Goal: Ask a question: Seek information or help from site administrators or community

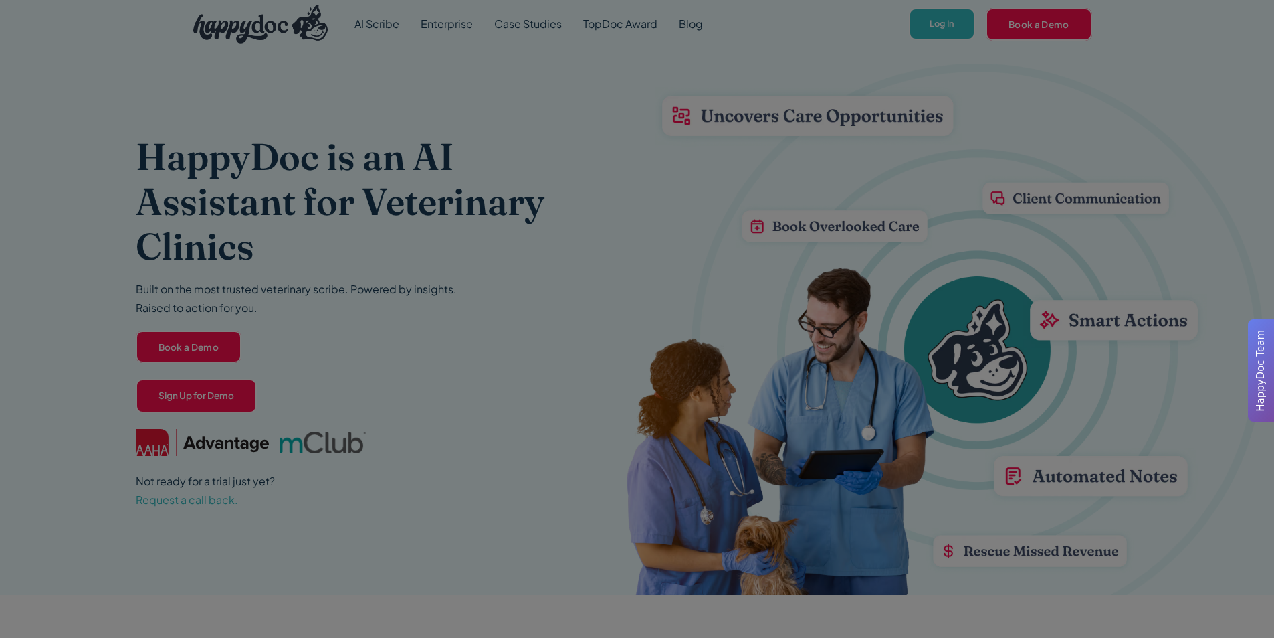
click at [951, 18] on div at bounding box center [637, 319] width 1274 height 638
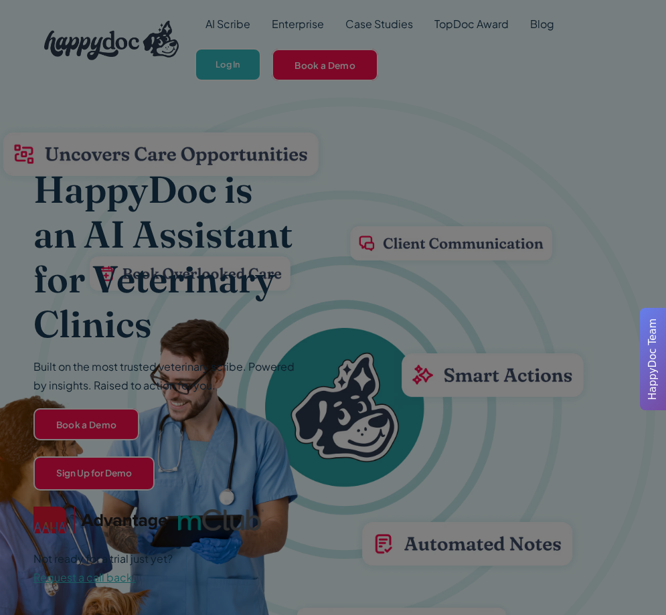
click at [217, 59] on div at bounding box center [333, 307] width 666 height 615
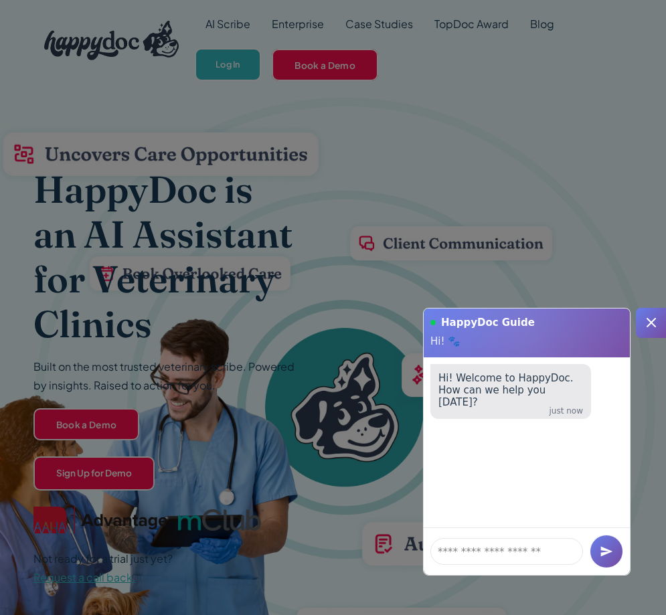
click at [651, 318] on icon at bounding box center [651, 322] width 16 height 16
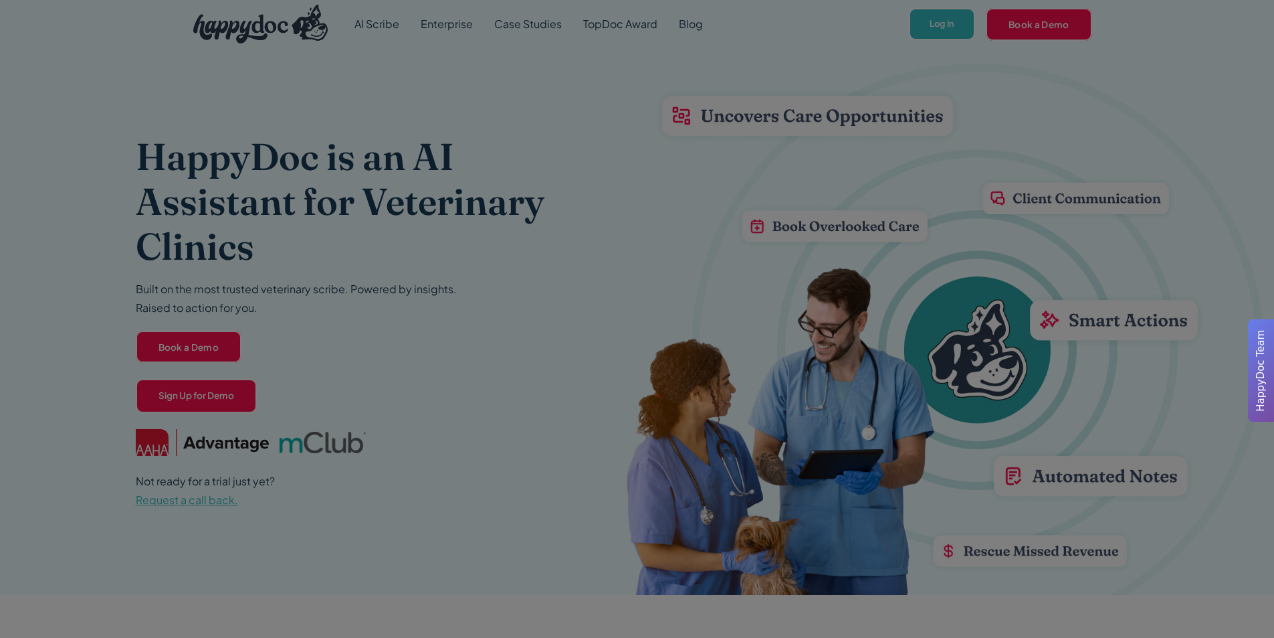
click at [665, 23] on div at bounding box center [637, 319] width 1274 height 638
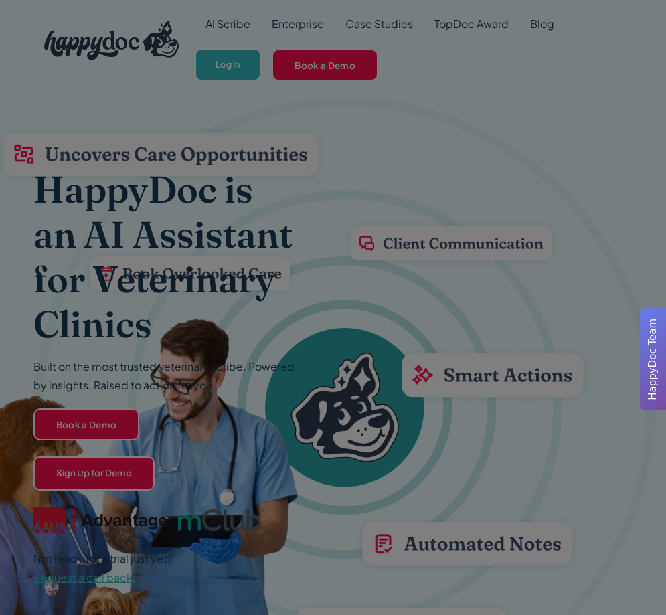
drag, startPoint x: 609, startPoint y: 0, endPoint x: 355, endPoint y: 290, distance: 385.9
click at [355, 290] on div at bounding box center [333, 307] width 666 height 615
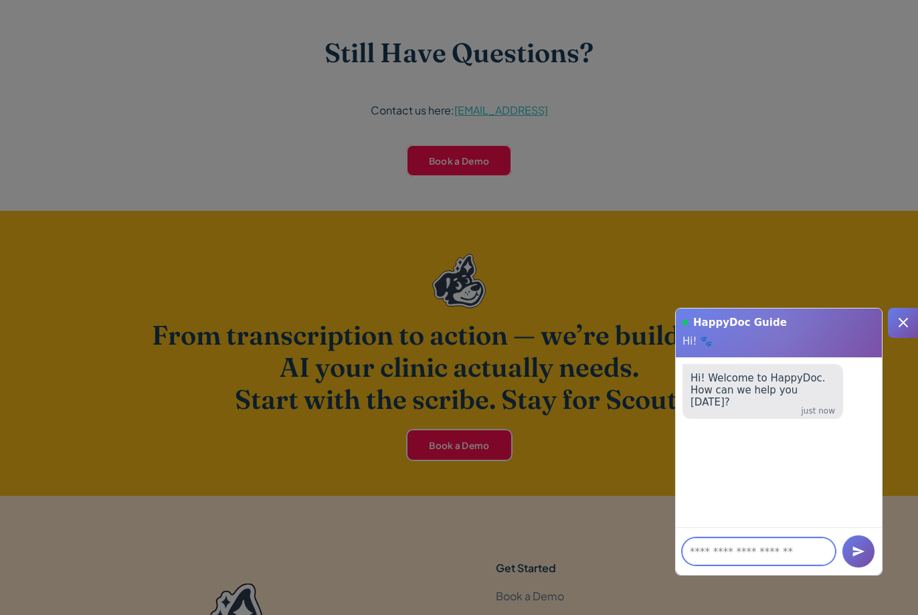
scroll to position [3655, 0]
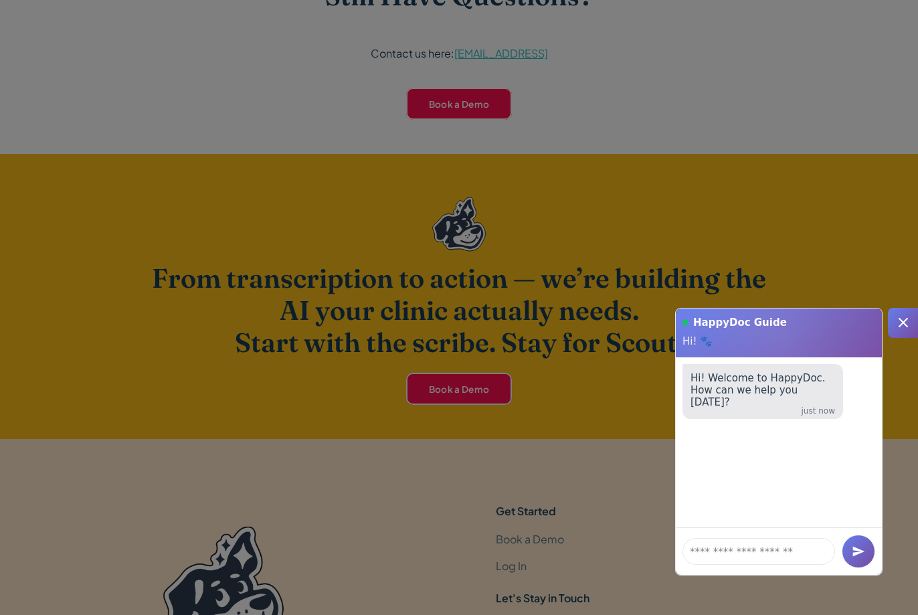
click at [665, 316] on icon at bounding box center [903, 322] width 16 height 16
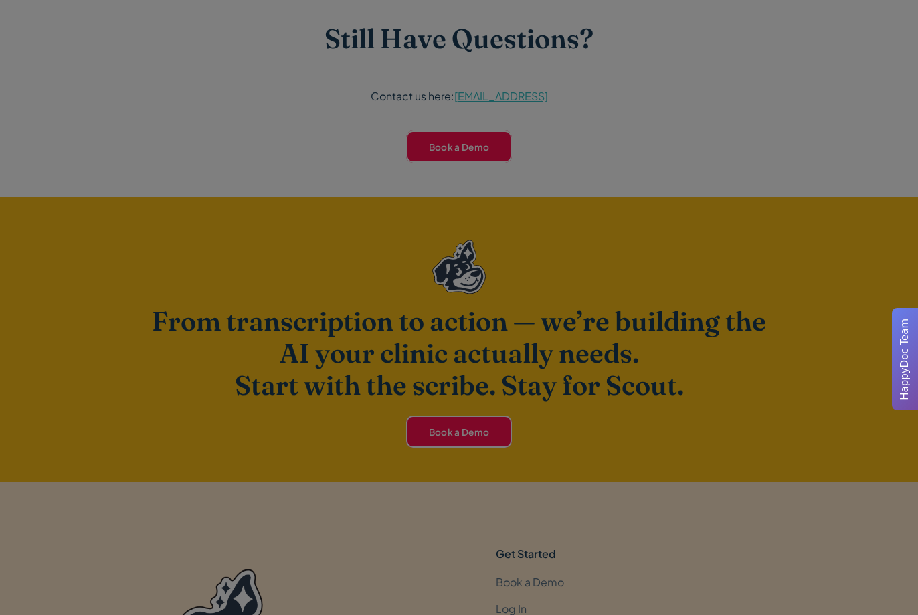
drag, startPoint x: 895, startPoint y: 420, endPoint x: 794, endPoint y: 436, distance: 102.3
click at [665, 436] on div at bounding box center [459, 307] width 918 height 615
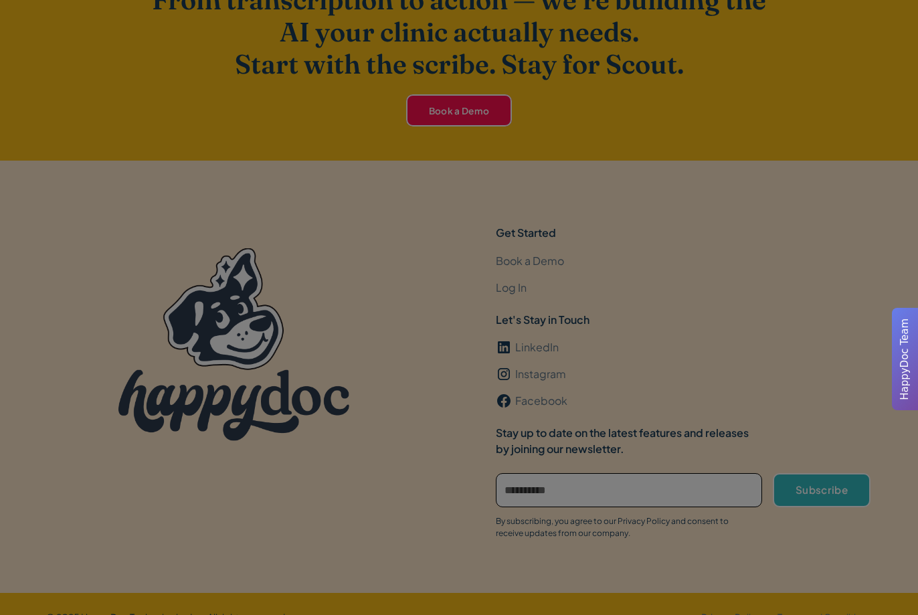
scroll to position [3947, 0]
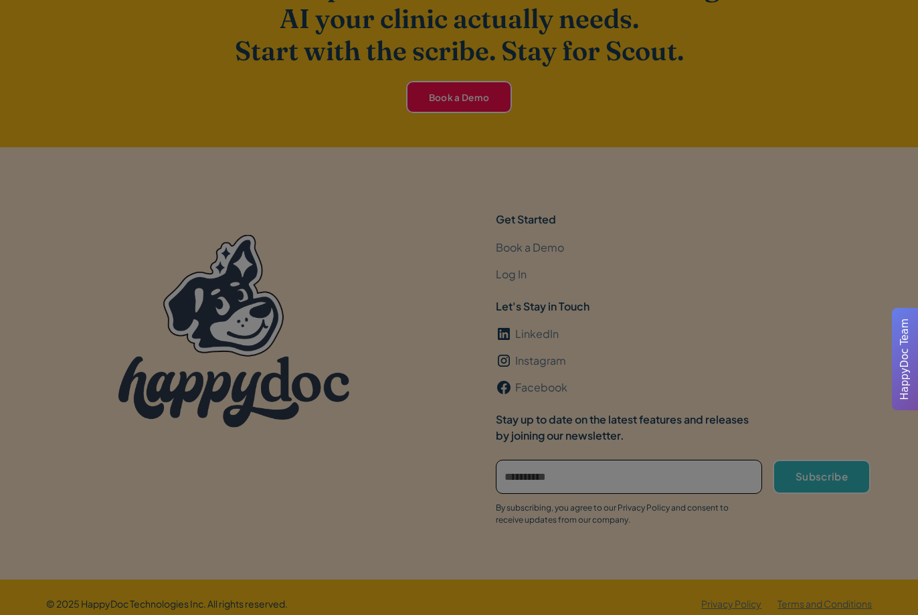
click at [517, 274] on div at bounding box center [459, 307] width 918 height 615
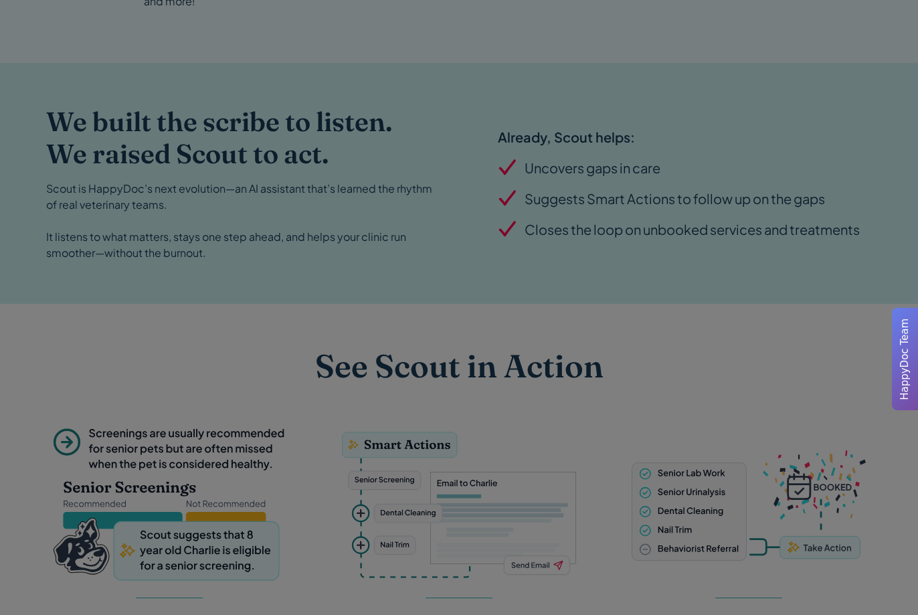
scroll to position [1338, 0]
click at [297, 320] on div at bounding box center [459, 307] width 918 height 615
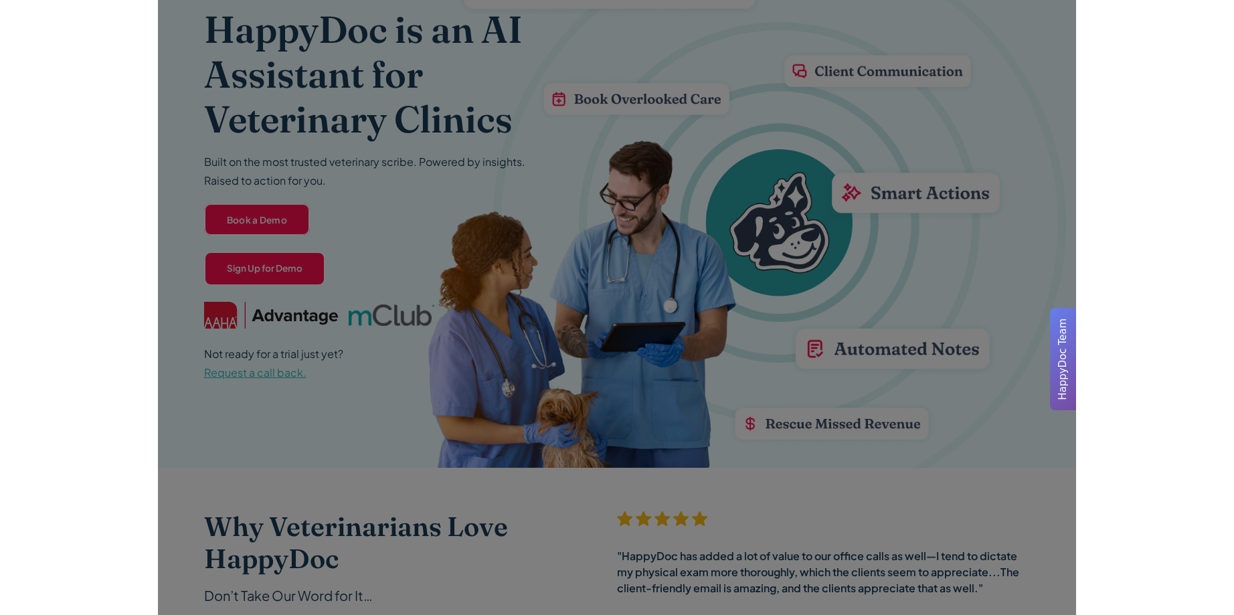
scroll to position [0, 0]
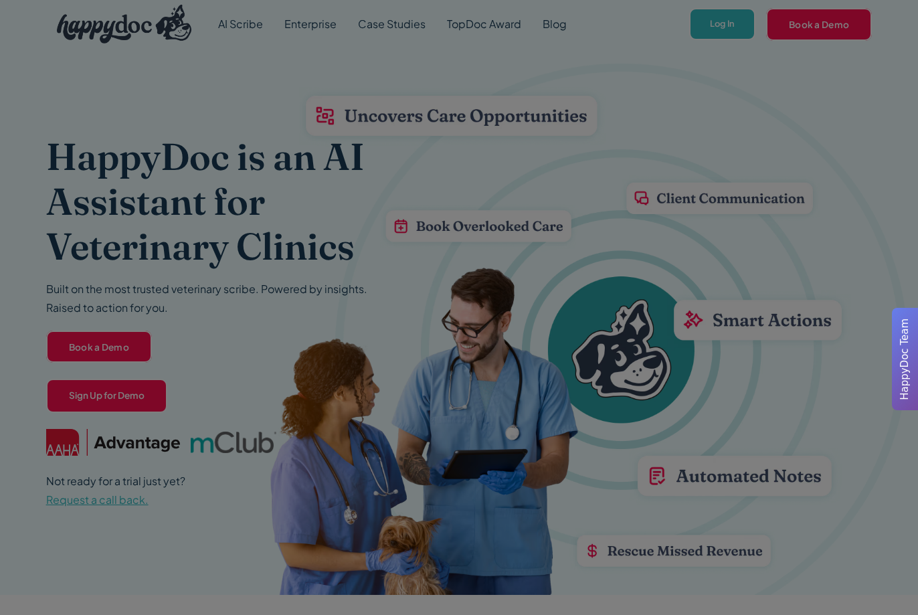
click at [665, 25] on div at bounding box center [459, 307] width 918 height 615
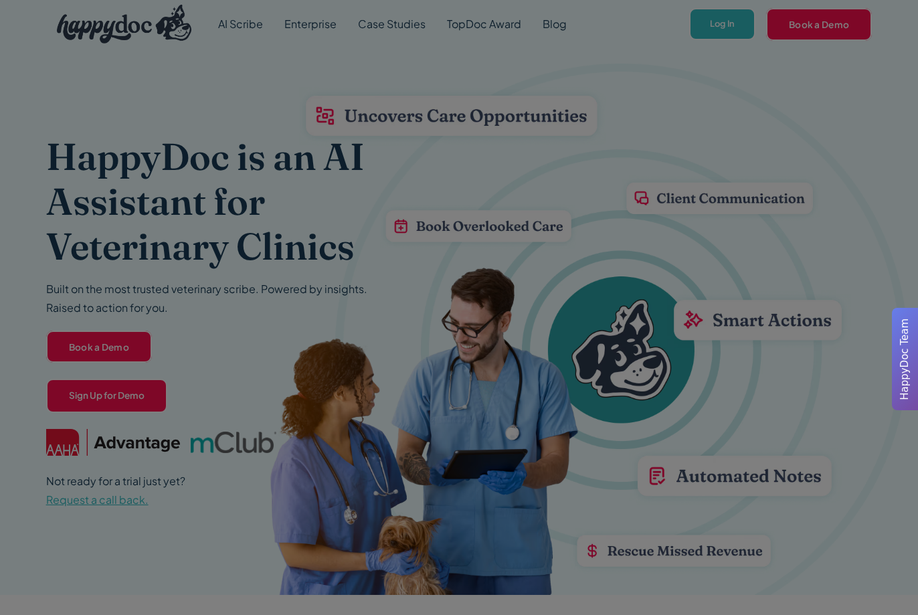
click at [665, 25] on div at bounding box center [459, 307] width 918 height 615
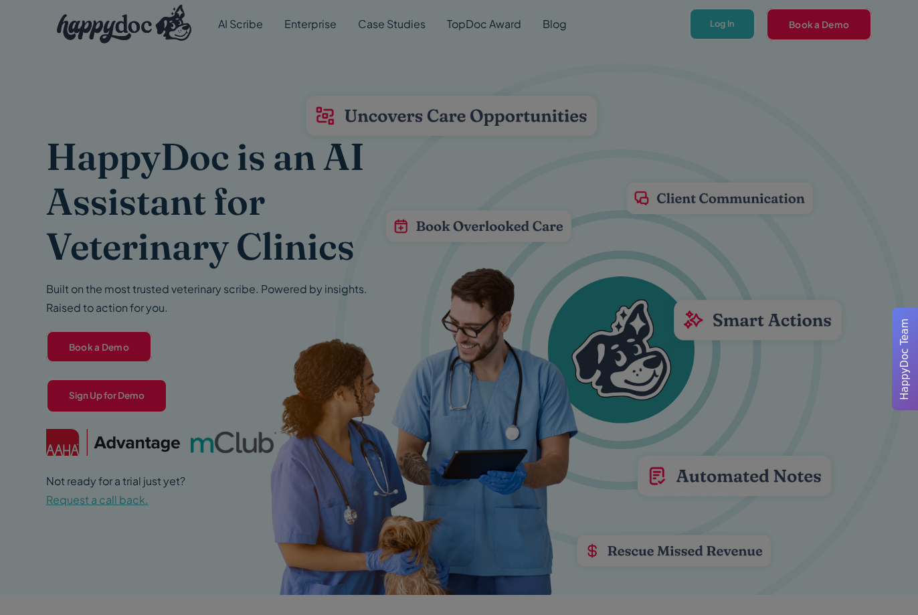
click at [665, 25] on div at bounding box center [459, 307] width 918 height 615
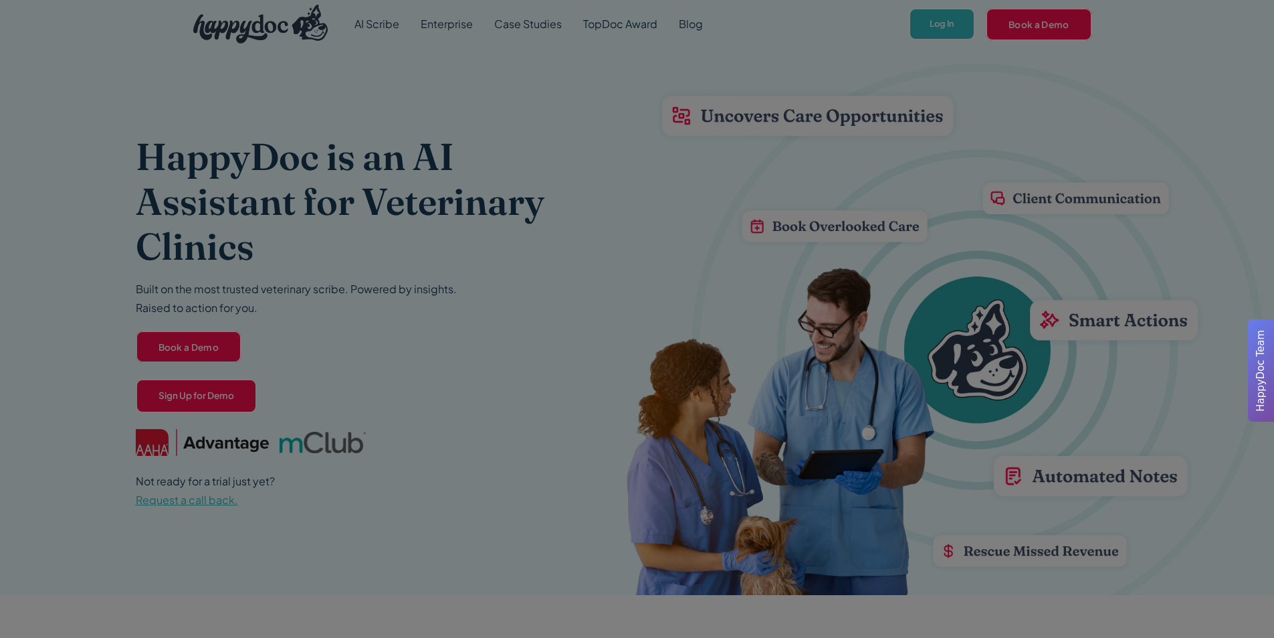
click at [953, 23] on div at bounding box center [637, 319] width 1274 height 638
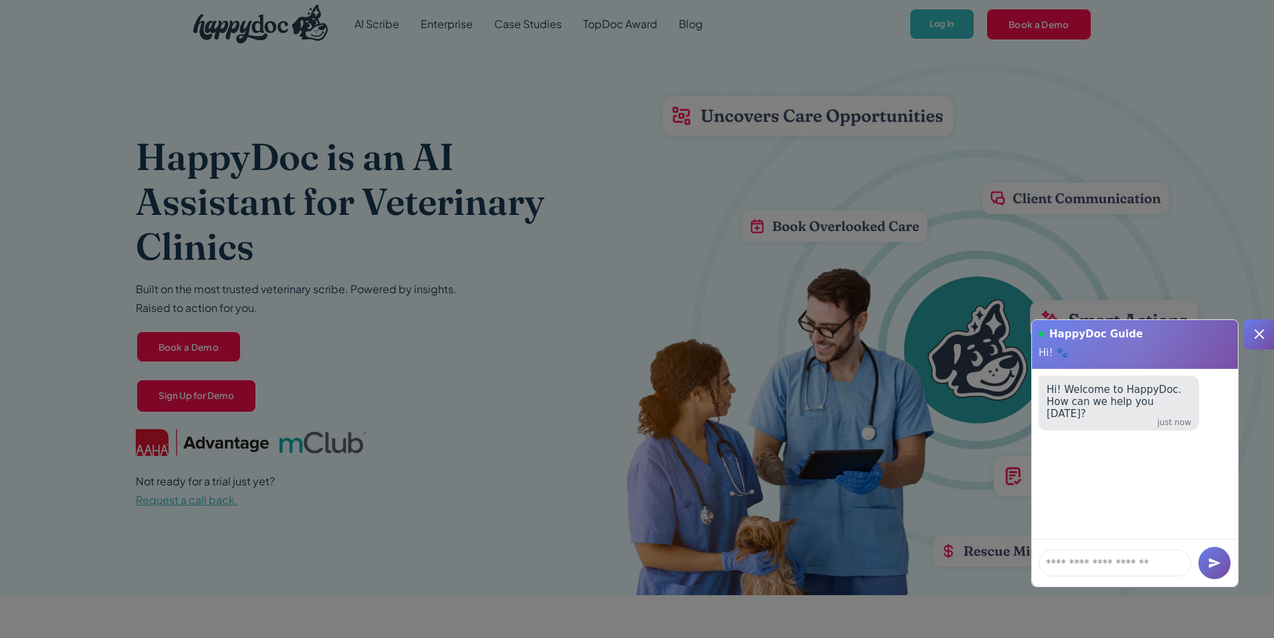
click at [240, 22] on div at bounding box center [637, 319] width 1274 height 638
click at [1080, 571] on textarea at bounding box center [1115, 562] width 153 height 27
click at [1226, 337] on h1 "HappyDoc Guide" at bounding box center [1141, 334] width 182 height 13
click at [1036, 332] on div "HappyDoc Guide Hi! 🐾" at bounding box center [1135, 344] width 206 height 49
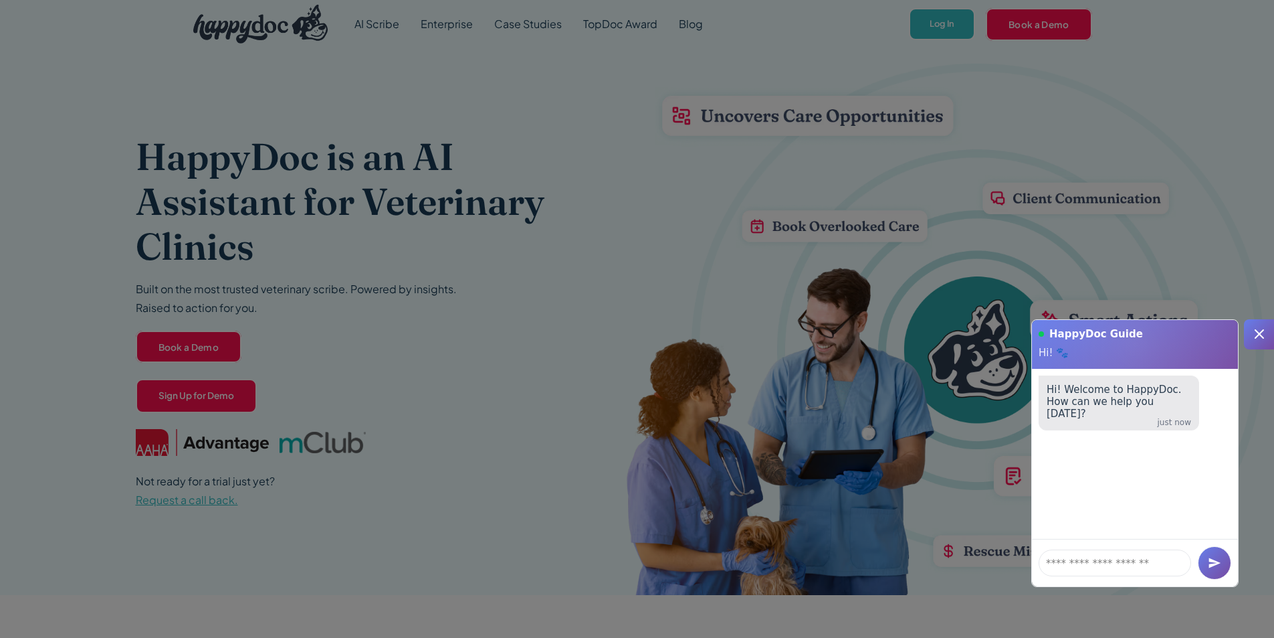
click at [1257, 335] on icon at bounding box center [1260, 334] width 16 height 16
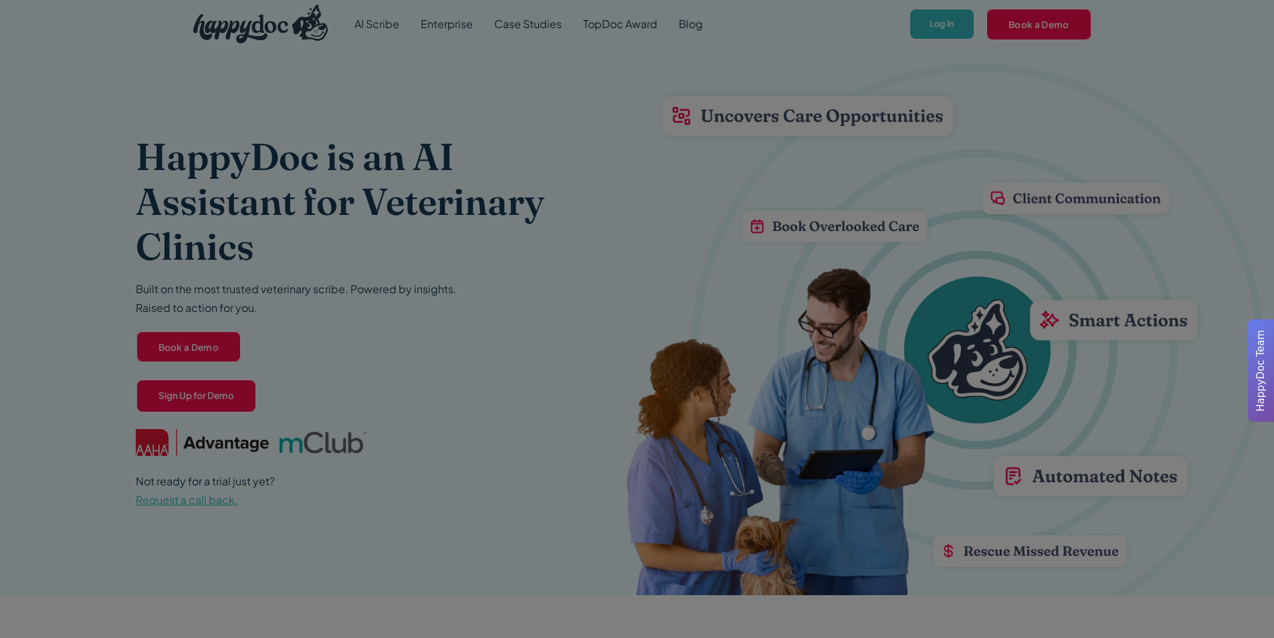
click at [1257, 335] on div "HappyDoc Team" at bounding box center [1261, 370] width 15 height 92
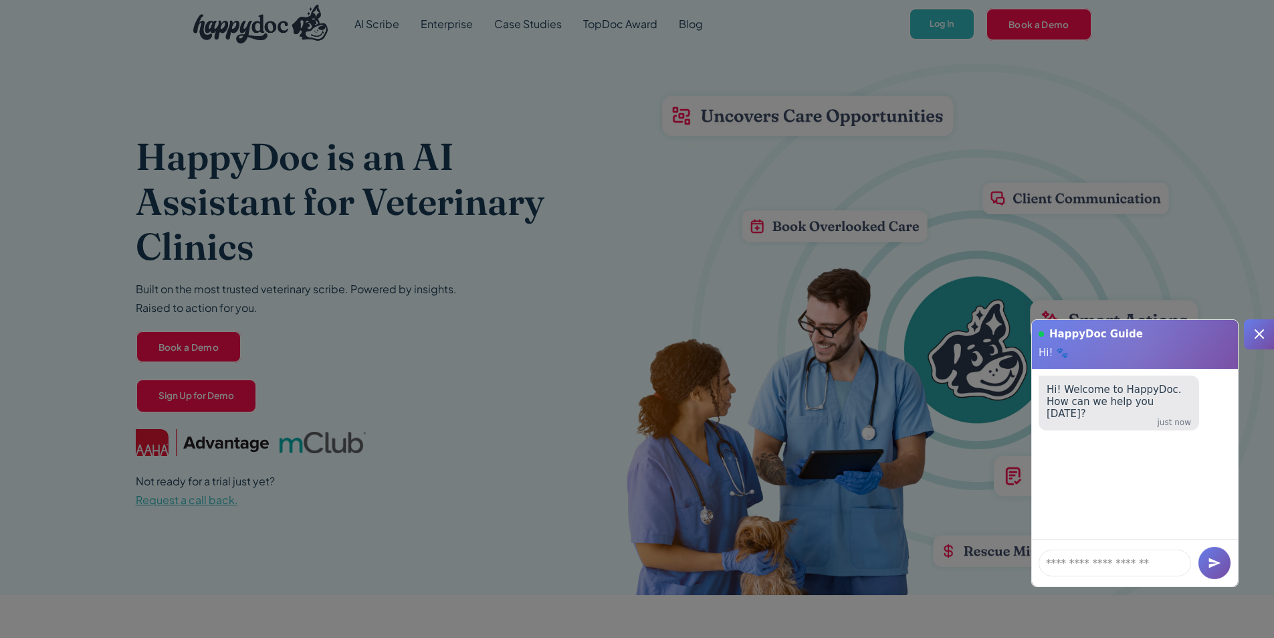
click at [1264, 334] on icon at bounding box center [1260, 334] width 16 height 16
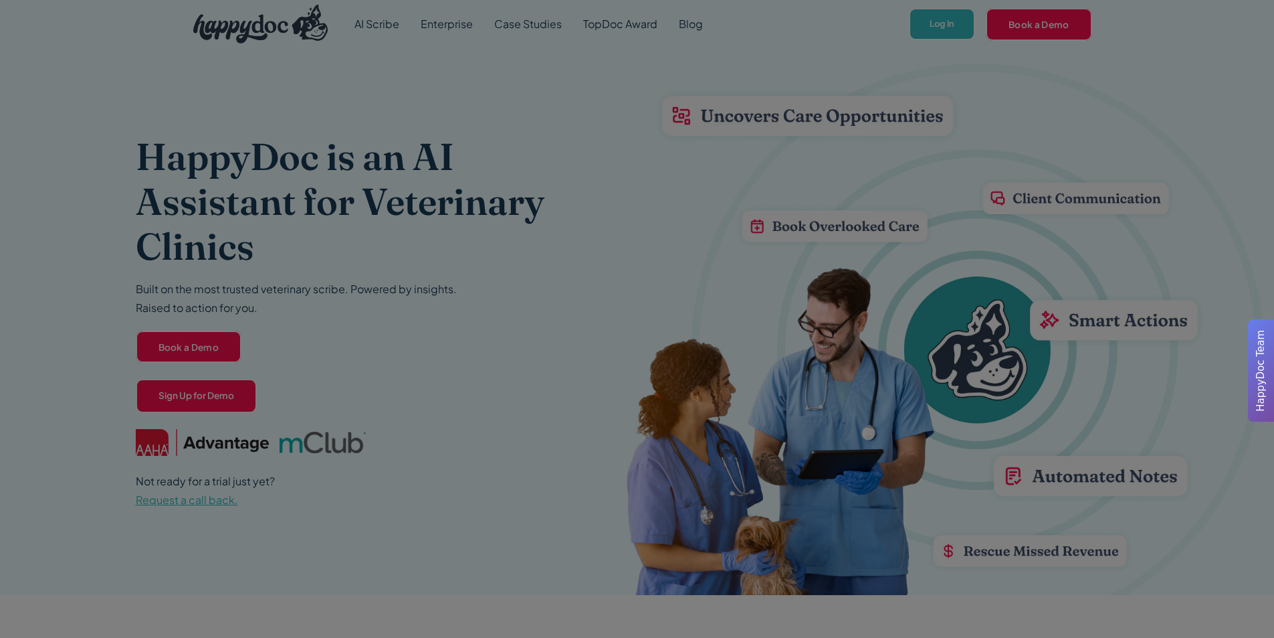
click at [1235, 244] on div at bounding box center [1248, 319] width 54 height 201
click at [949, 26] on div at bounding box center [637, 319] width 1274 height 638
